Goal: Task Accomplishment & Management: Use online tool/utility

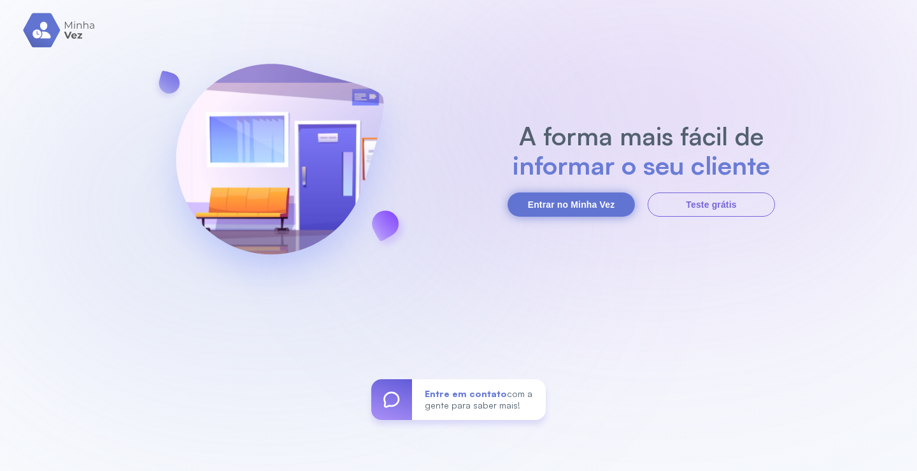
click at [548, 213] on button "Entrar no Minha Vez" at bounding box center [571, 204] width 127 height 24
click at [549, 200] on button "Entrar no Minha Vez" at bounding box center [571, 204] width 127 height 24
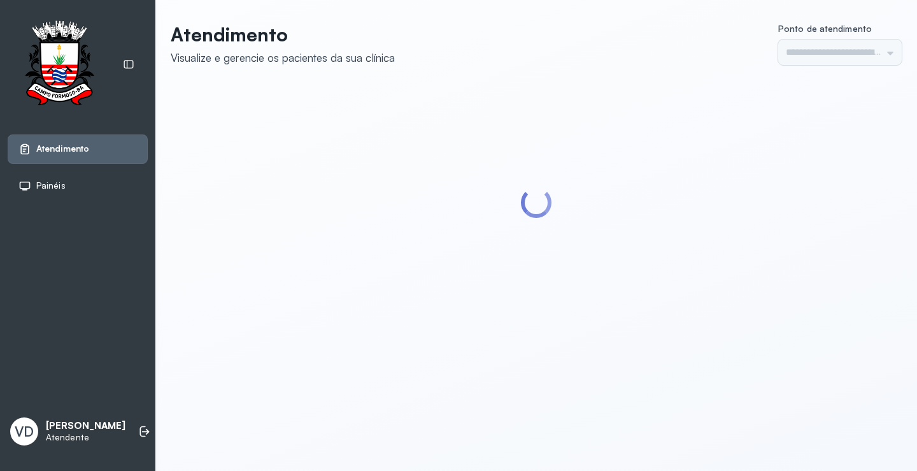
type input "*********"
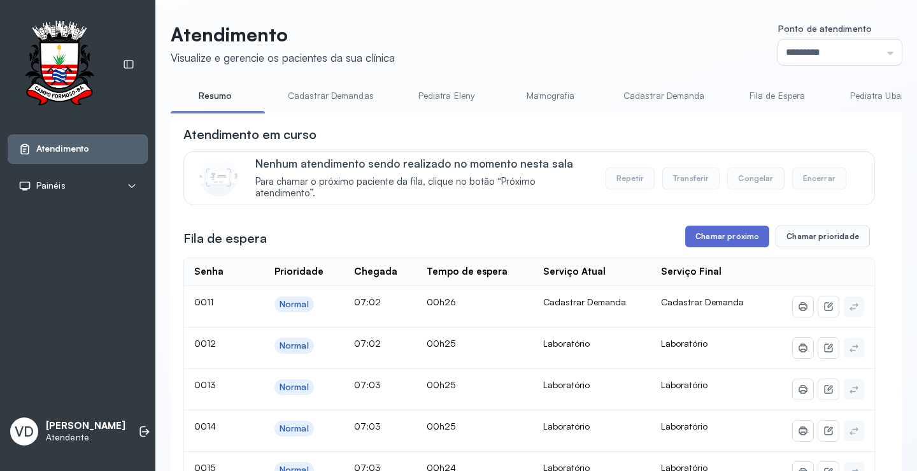
click at [716, 245] on button "Chamar próximo" at bounding box center [727, 236] width 84 height 22
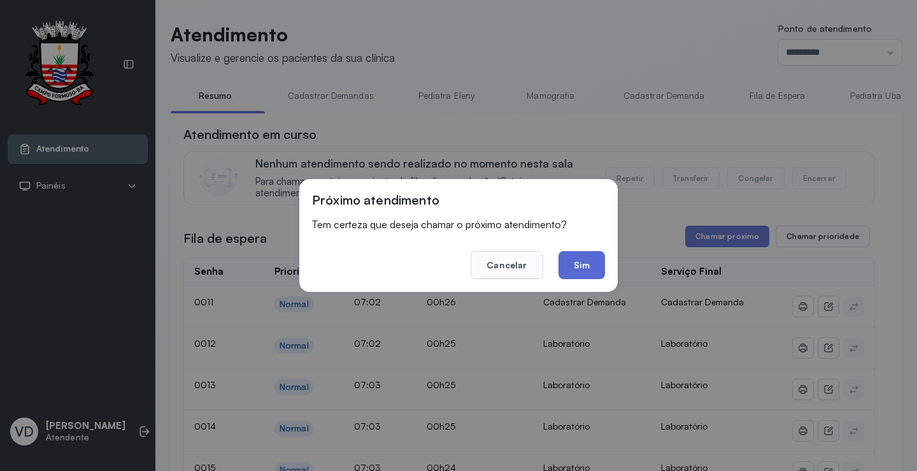
click at [562, 262] on button "Sim" at bounding box center [582, 265] width 46 height 28
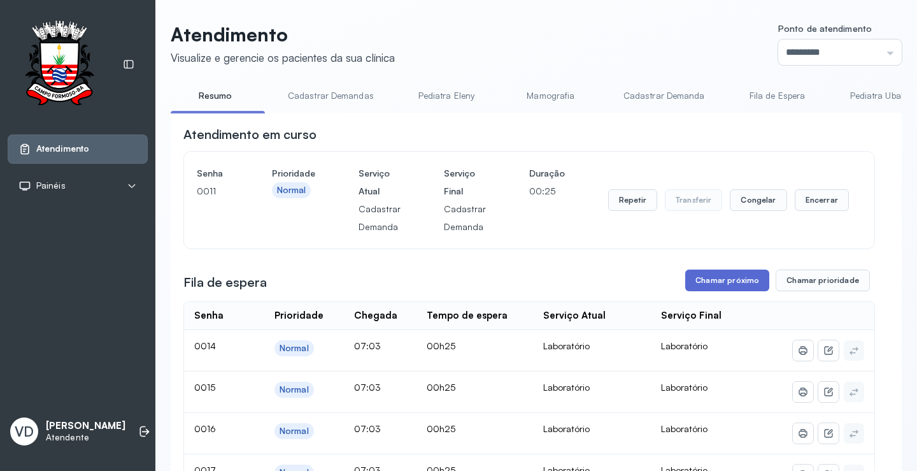
click at [716, 289] on button "Chamar próximo" at bounding box center [727, 280] width 84 height 22
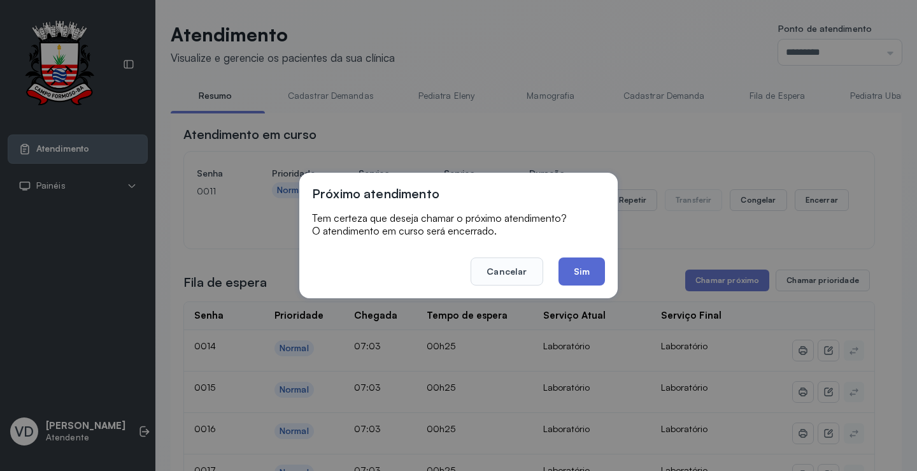
click at [565, 274] on button "Sim" at bounding box center [582, 271] width 46 height 28
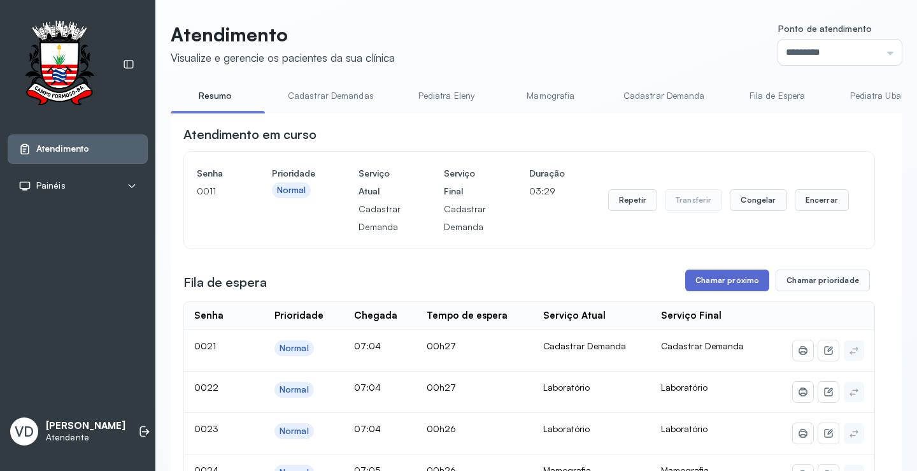
click at [714, 282] on button "Chamar próximo" at bounding box center [727, 280] width 84 height 22
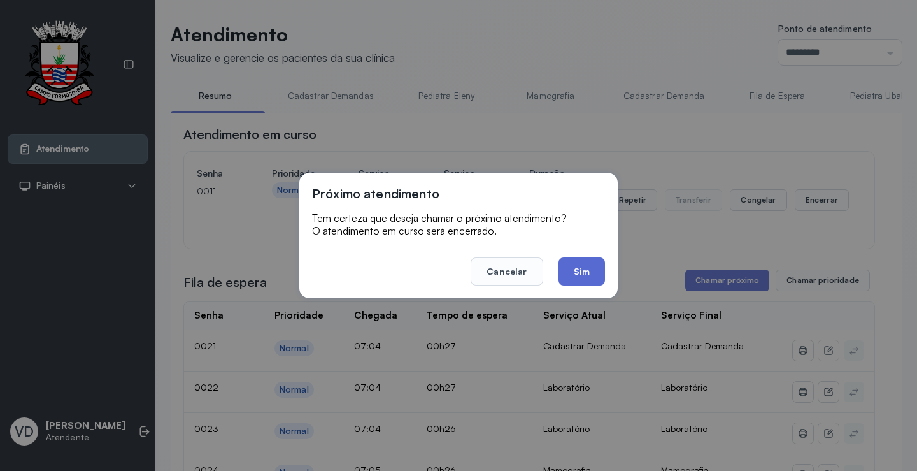
click at [595, 269] on button "Sim" at bounding box center [582, 271] width 46 height 28
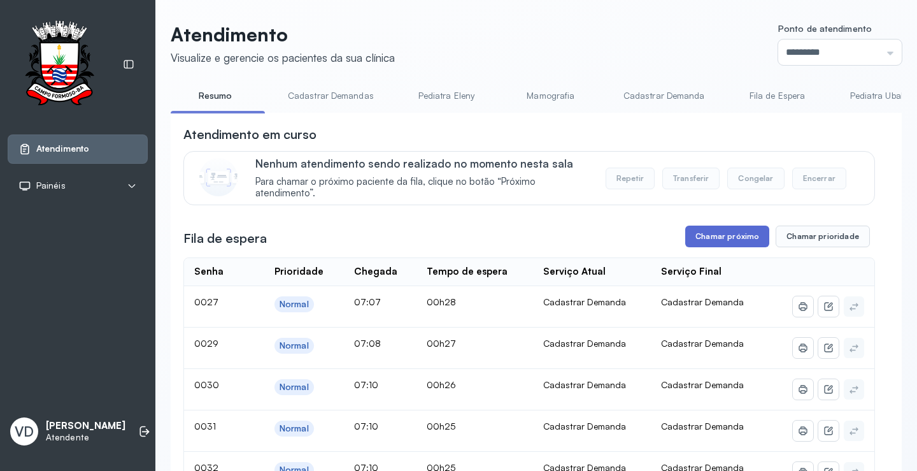
click at [727, 243] on button "Chamar próximo" at bounding box center [727, 236] width 84 height 22
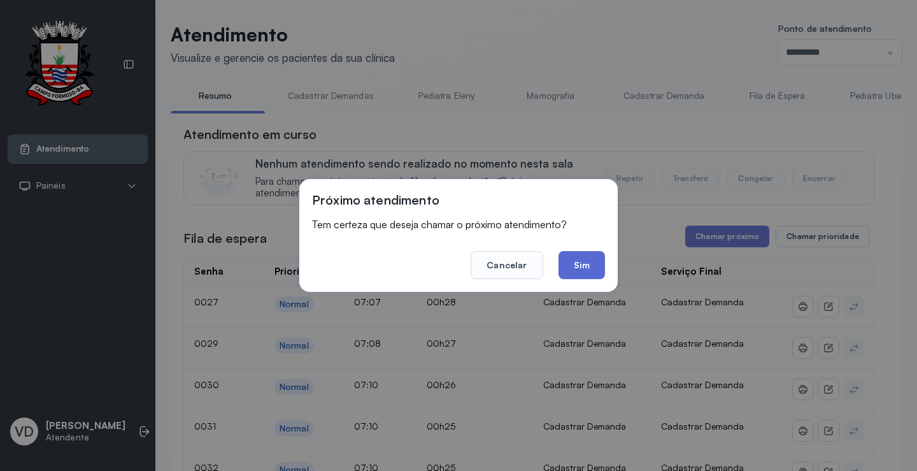
click at [573, 255] on button "Sim" at bounding box center [582, 265] width 46 height 28
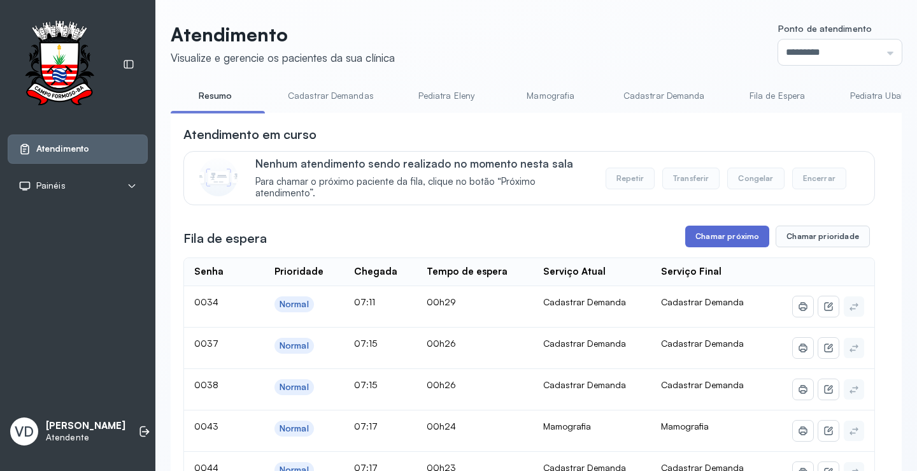
click at [722, 239] on button "Chamar próximo" at bounding box center [727, 236] width 84 height 22
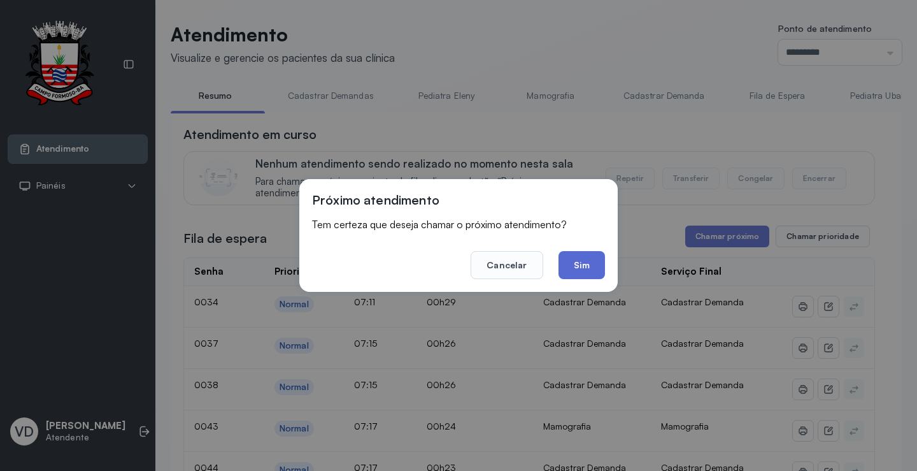
click at [567, 276] on button "Sim" at bounding box center [582, 265] width 46 height 28
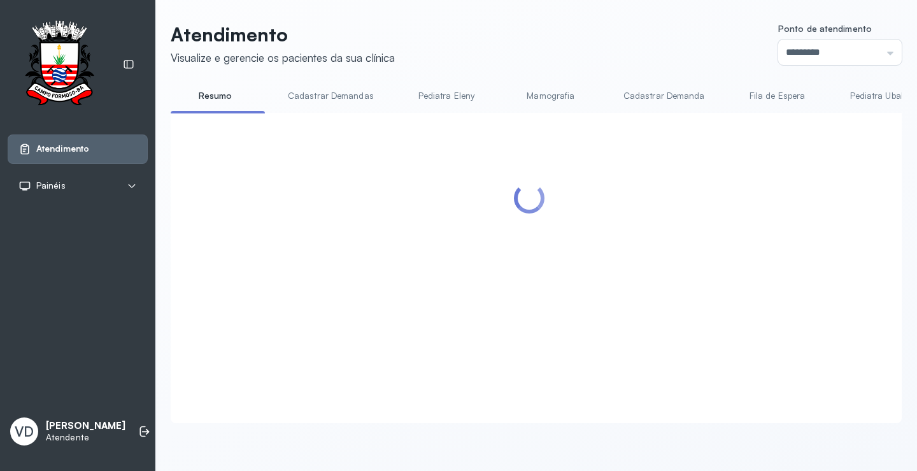
click at [136, 390] on div "Atendimento Painéis Tv VD Valeria De Almeida Jatoba Atendente" at bounding box center [77, 235] width 155 height 471
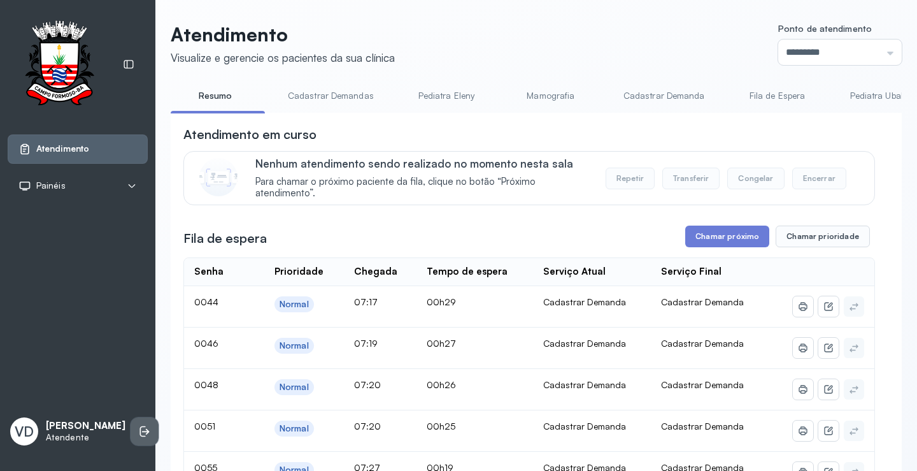
click at [138, 425] on icon at bounding box center [144, 431] width 13 height 13
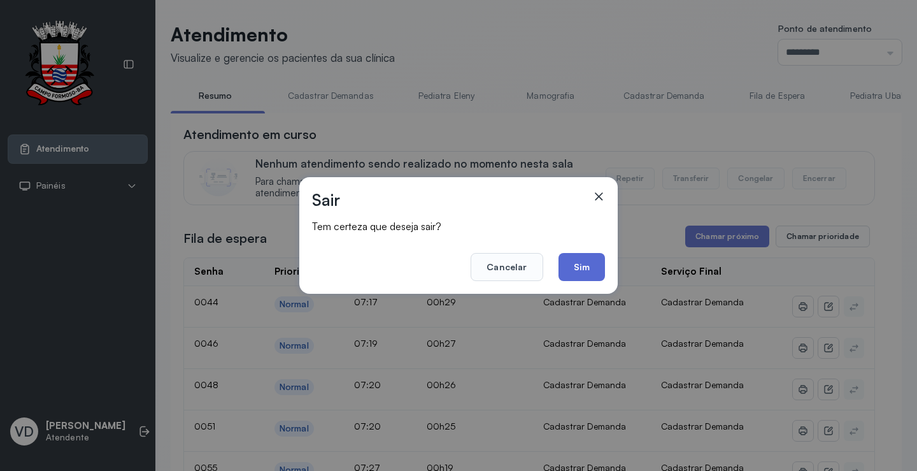
click at [573, 269] on button "Sim" at bounding box center [582, 267] width 46 height 28
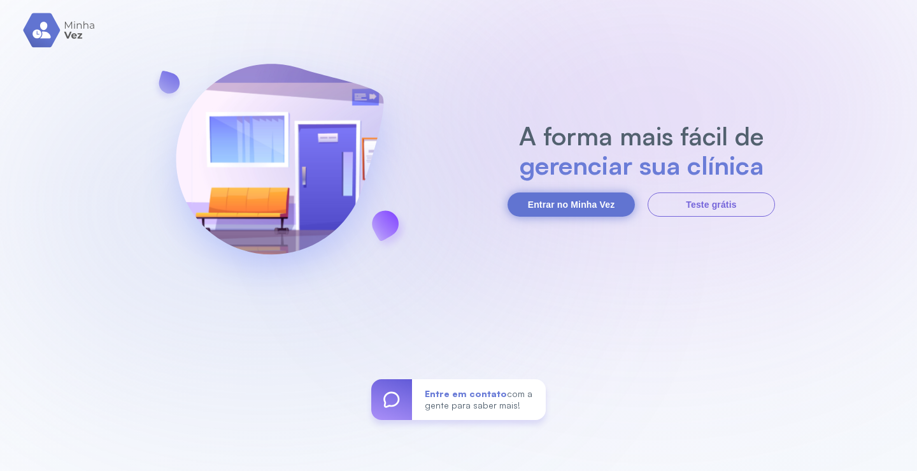
click at [570, 210] on button "Entrar no Minha Vez" at bounding box center [571, 204] width 127 height 24
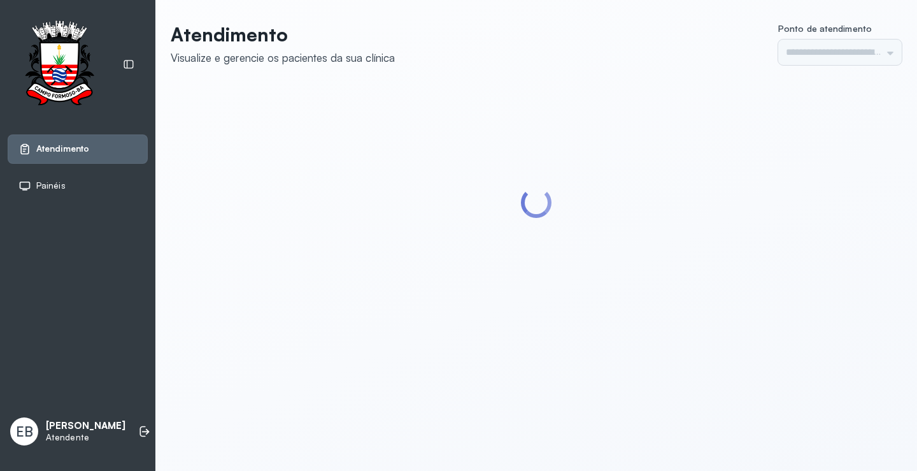
type input "*********"
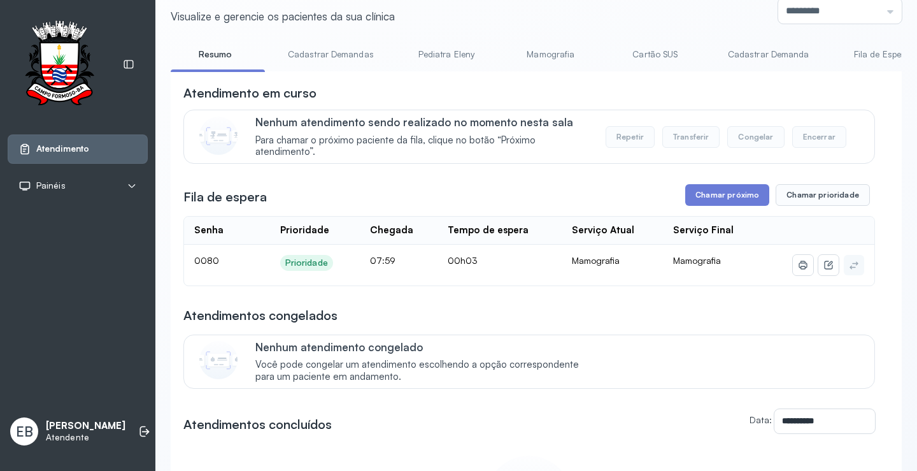
scroll to position [64, 0]
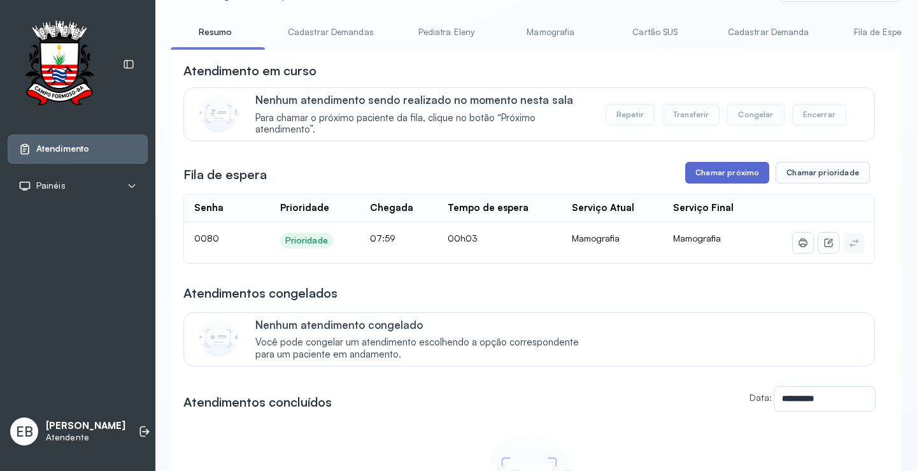
click at [730, 175] on button "Chamar próximo" at bounding box center [727, 173] width 84 height 22
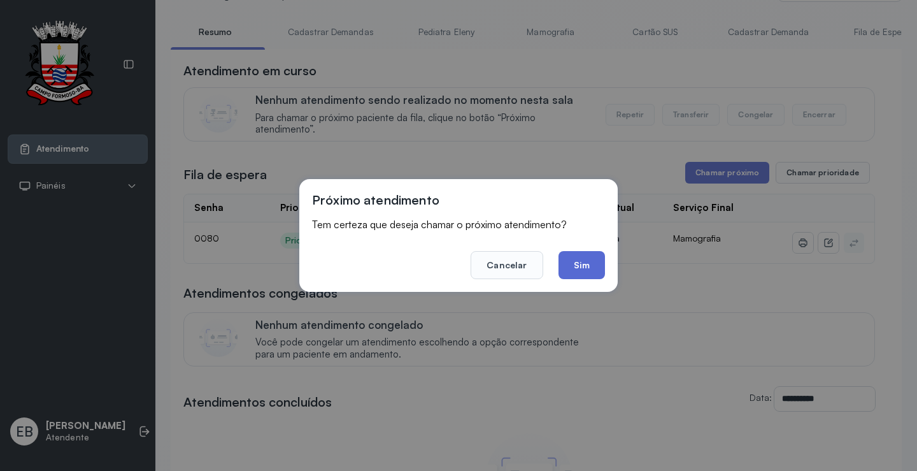
click at [575, 264] on button "Sim" at bounding box center [582, 265] width 46 height 28
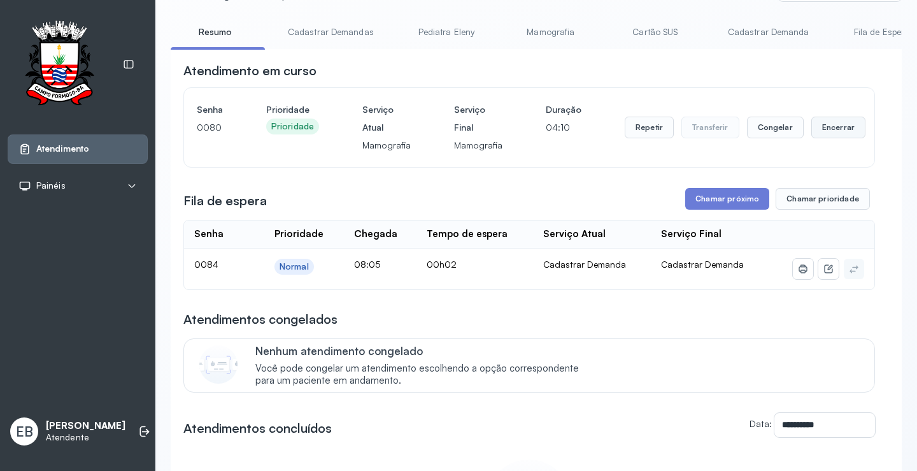
click at [826, 130] on button "Encerrar" at bounding box center [838, 128] width 54 height 22
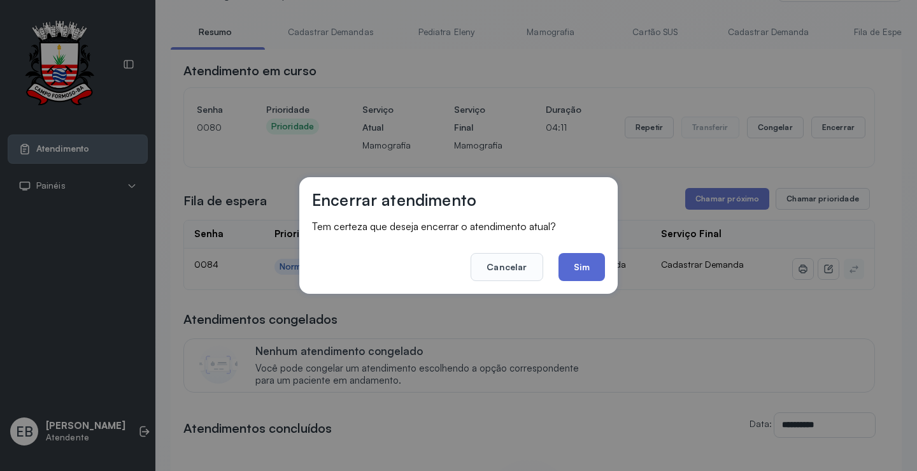
click at [592, 268] on button "Sim" at bounding box center [582, 267] width 46 height 28
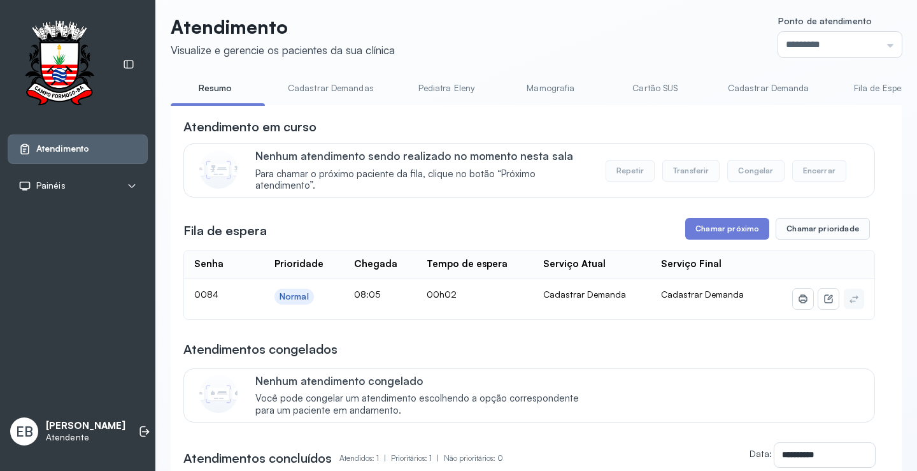
scroll to position [0, 0]
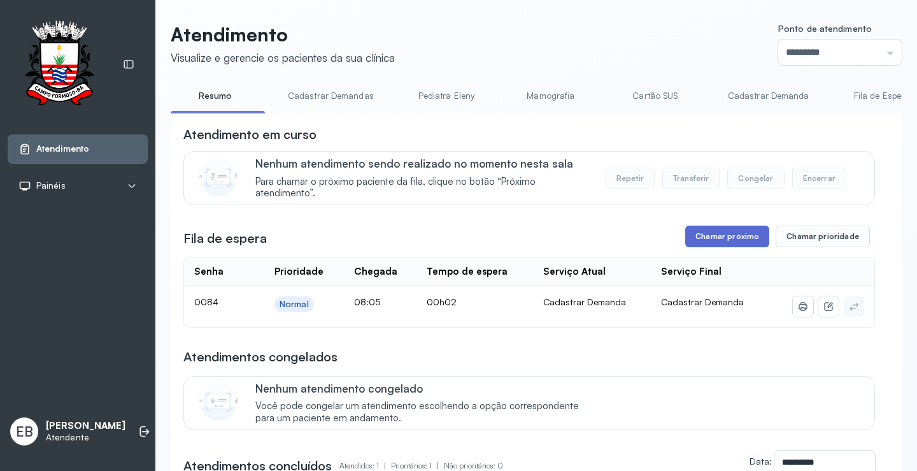
click at [709, 236] on button "Chamar próximo" at bounding box center [727, 236] width 84 height 22
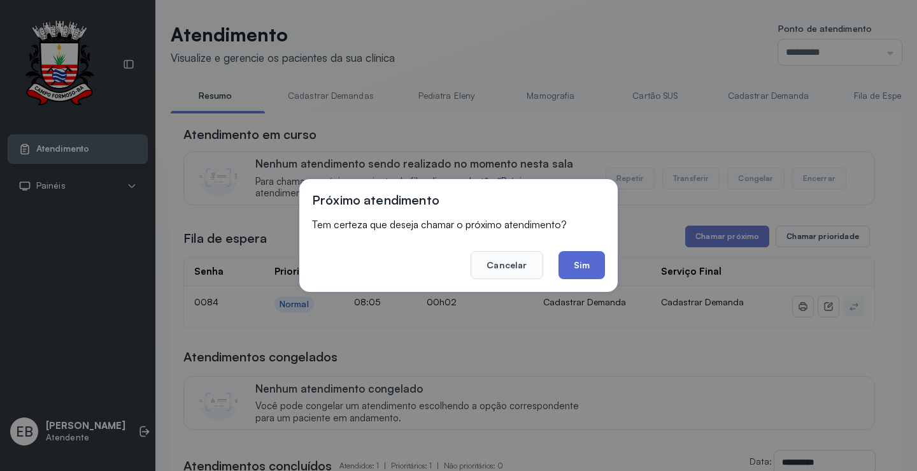
click at [594, 264] on button "Sim" at bounding box center [582, 265] width 46 height 28
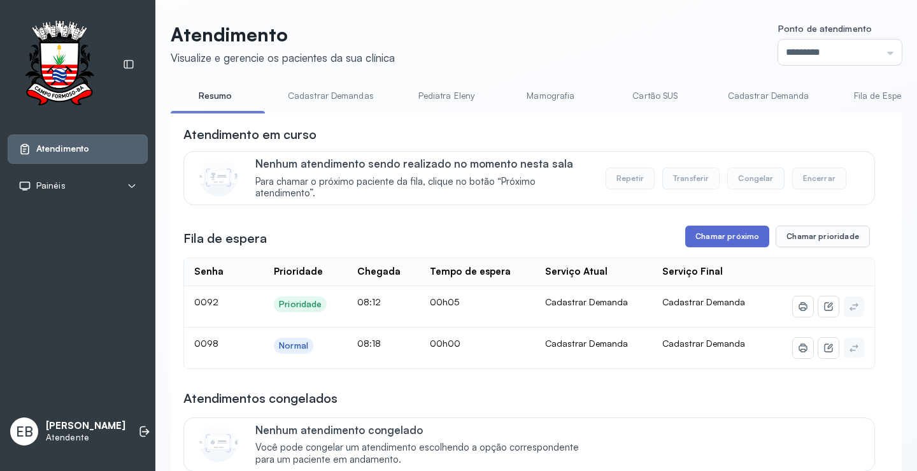
click at [704, 232] on button "Chamar próximo" at bounding box center [727, 236] width 84 height 22
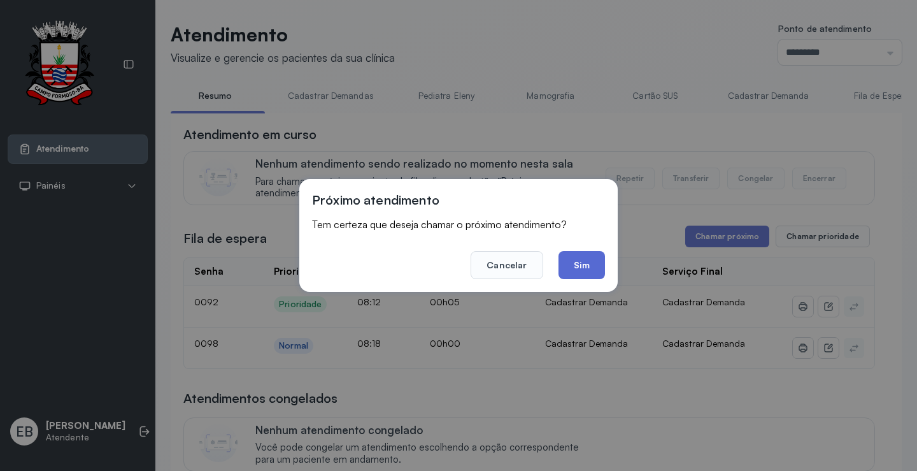
click at [591, 266] on button "Sim" at bounding box center [582, 265] width 46 height 28
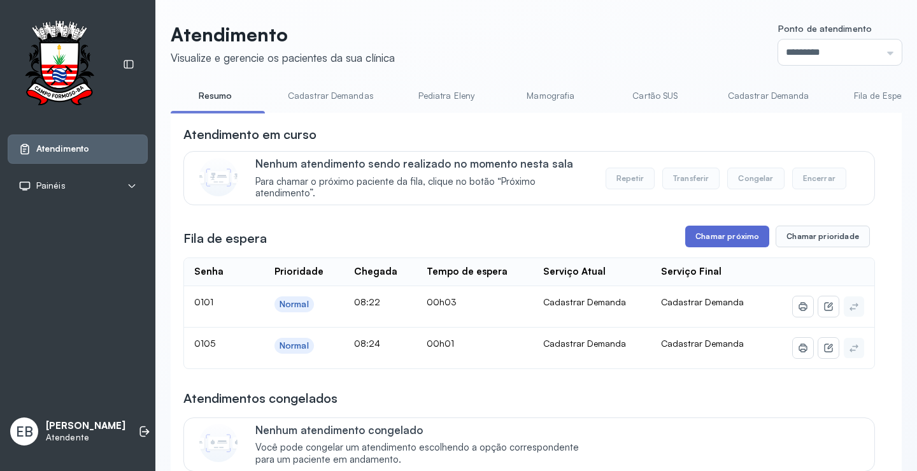
click at [724, 239] on button "Chamar próximo" at bounding box center [727, 236] width 84 height 22
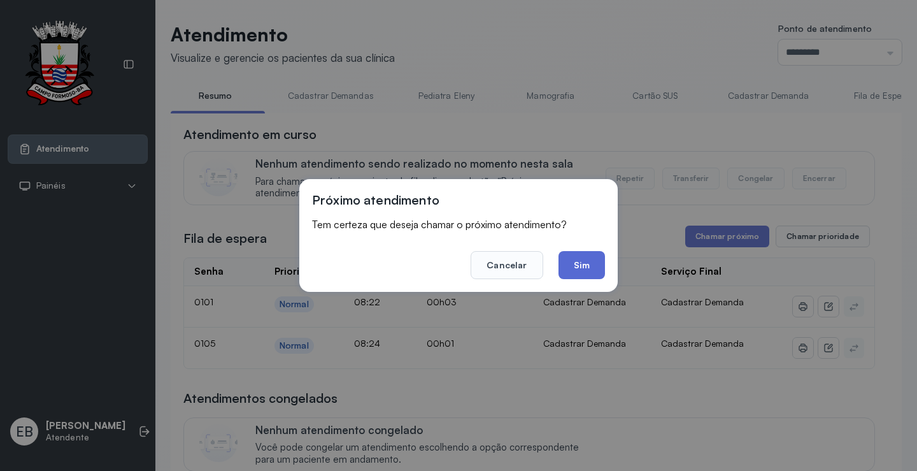
click at [574, 260] on button "Sim" at bounding box center [582, 265] width 46 height 28
